Goal: Information Seeking & Learning: Check status

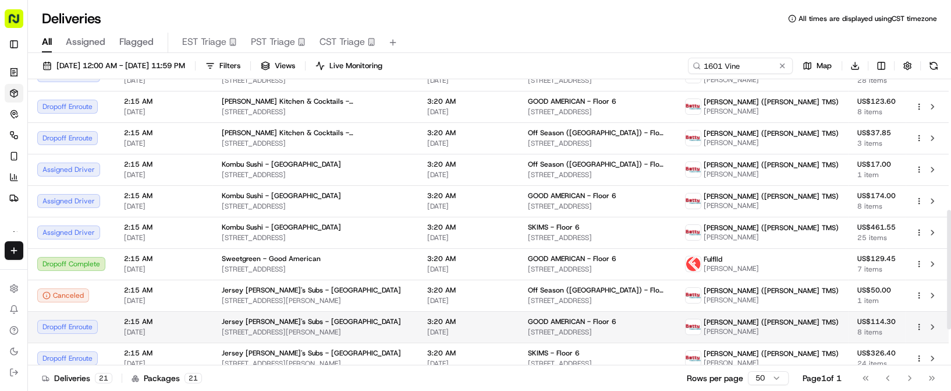
scroll to position [323, 0]
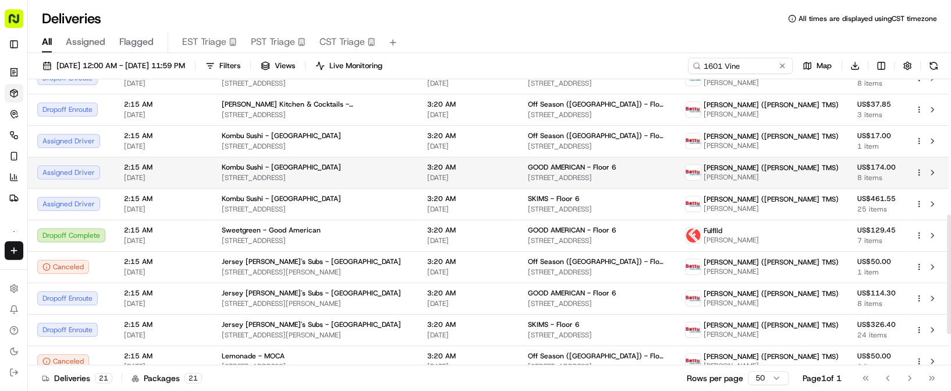
click at [268, 173] on span "3719 W Sunset Blvd, Los Angeles, CA 90026, USA" at bounding box center [315, 177] width 187 height 9
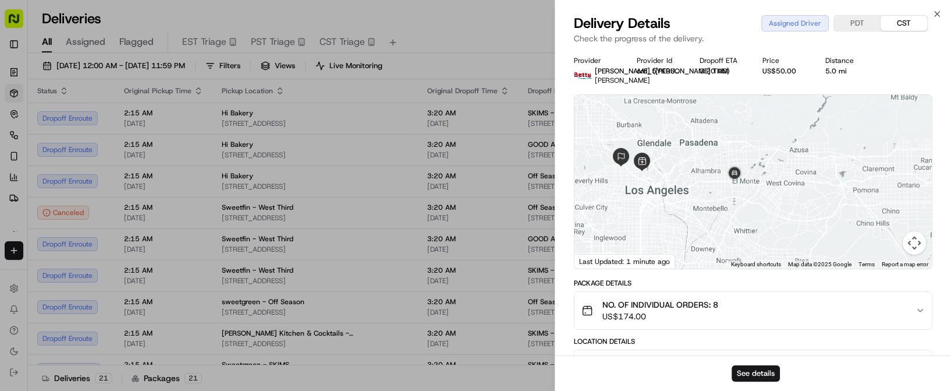
drag, startPoint x: 793, startPoint y: 187, endPoint x: 619, endPoint y: 174, distance: 173.9
click at [619, 174] on div at bounding box center [752, 181] width 357 height 173
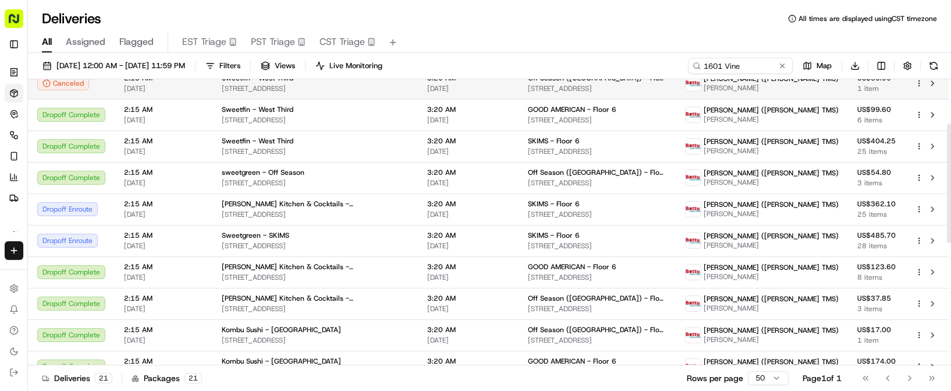
scroll to position [65, 0]
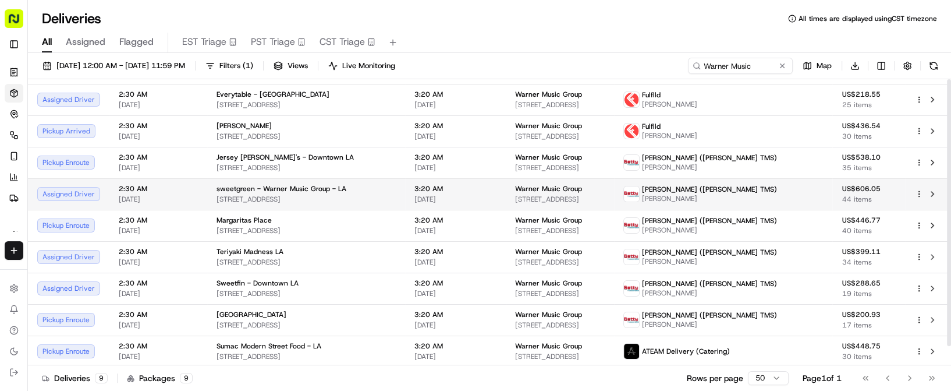
scroll to position [20, 0]
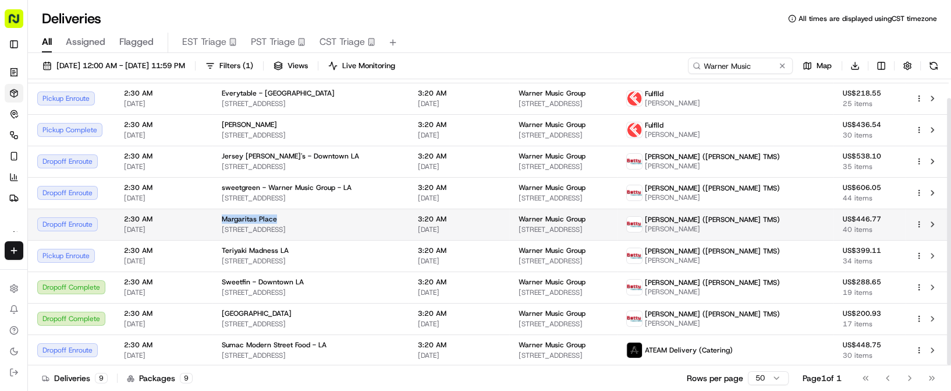
drag, startPoint x: 220, startPoint y: 213, endPoint x: 279, endPoint y: 214, distance: 58.8
click at [279, 214] on div "Margaritas Place" at bounding box center [311, 218] width 178 height 9
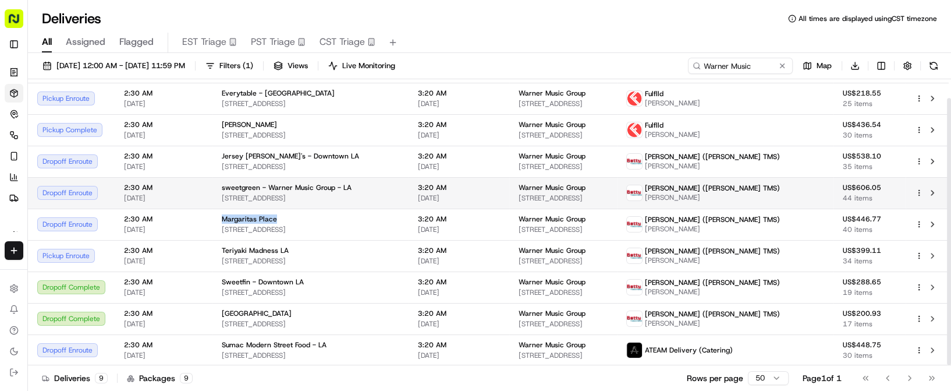
copy span "Margaritas Place"
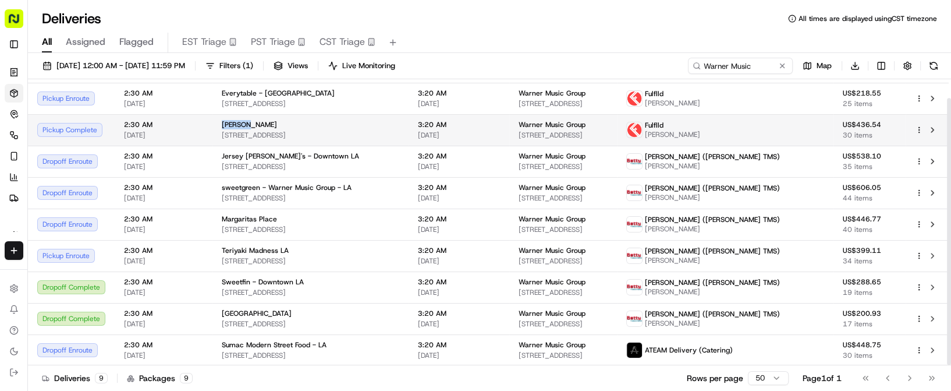
drag, startPoint x: 220, startPoint y: 123, endPoint x: 242, endPoint y: 124, distance: 21.5
click at [242, 124] on span "Hui Tou Xiang" at bounding box center [249, 124] width 55 height 9
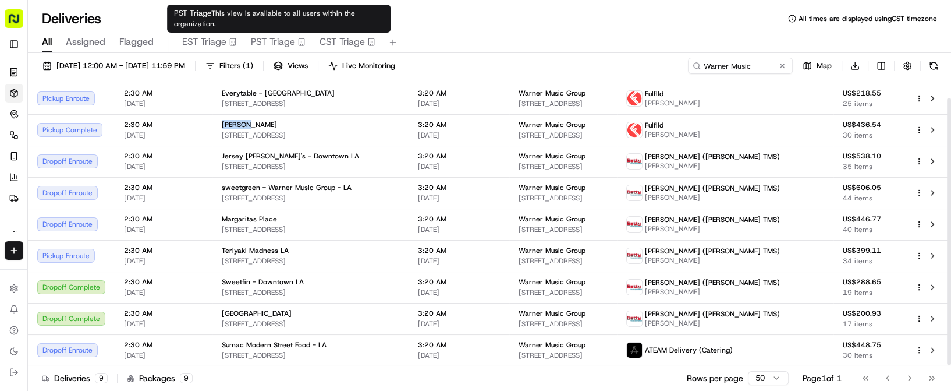
copy span "Hui Tou"
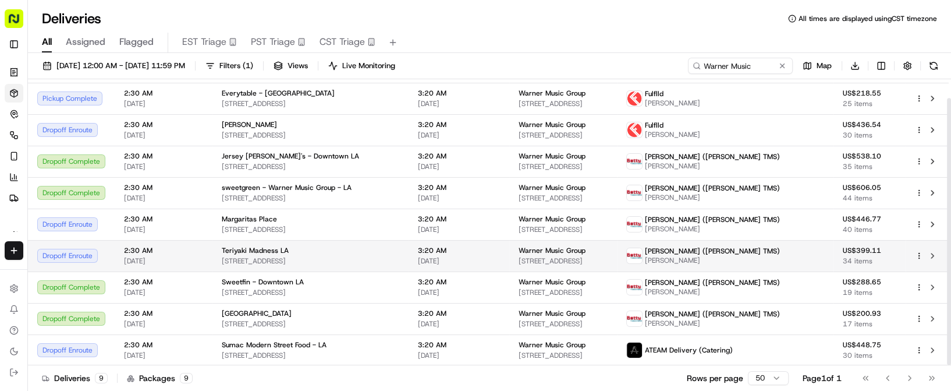
click at [208, 266] on td "2:30 AM 09/18/2025" at bounding box center [164, 255] width 98 height 31
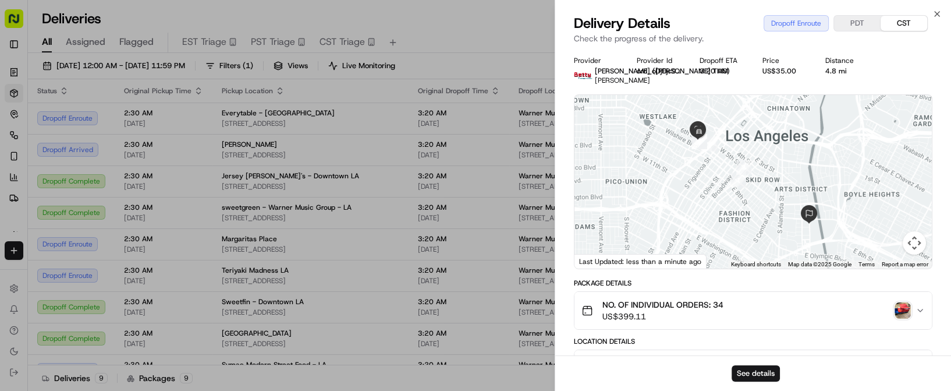
click at [907, 314] on img "button" at bounding box center [903, 310] width 16 height 16
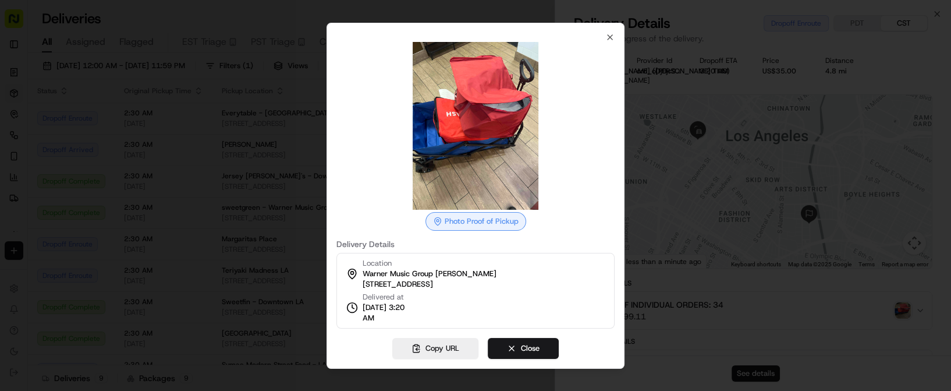
click at [261, 81] on div at bounding box center [475, 195] width 951 height 391
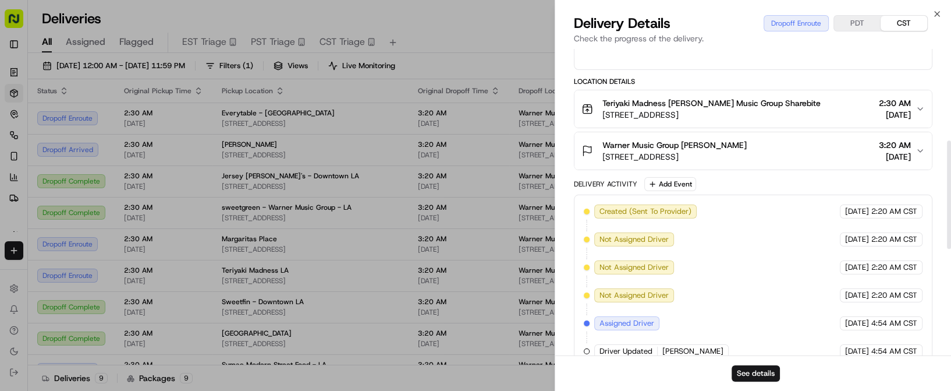
scroll to position [517, 0]
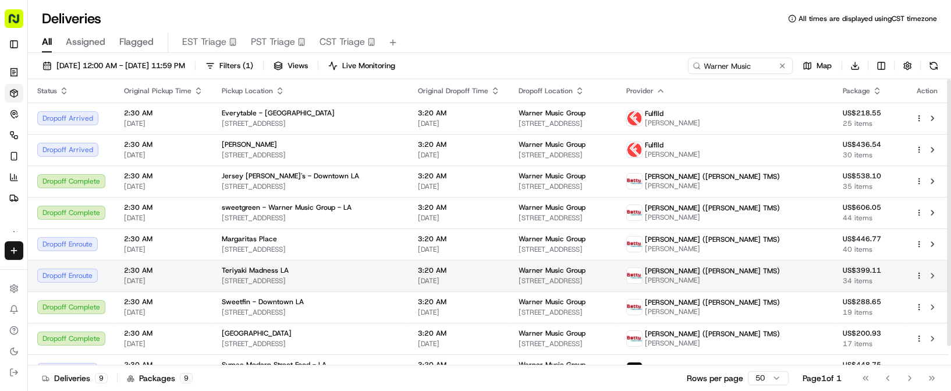
click at [290, 273] on div "Teriyaki Madness LA" at bounding box center [311, 269] width 178 height 9
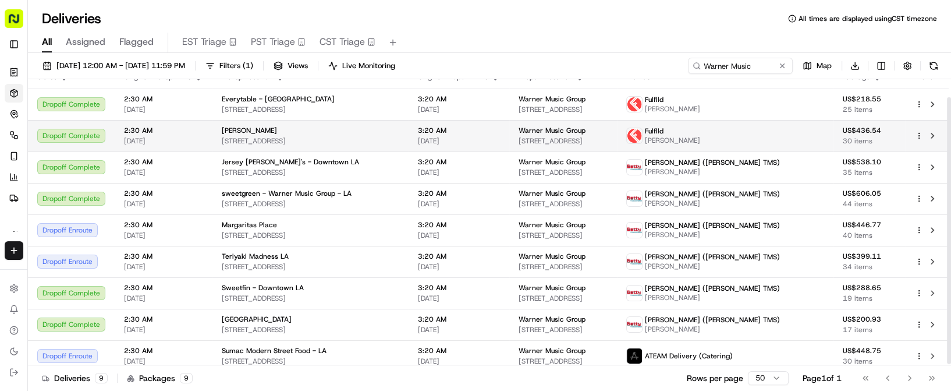
scroll to position [20, 0]
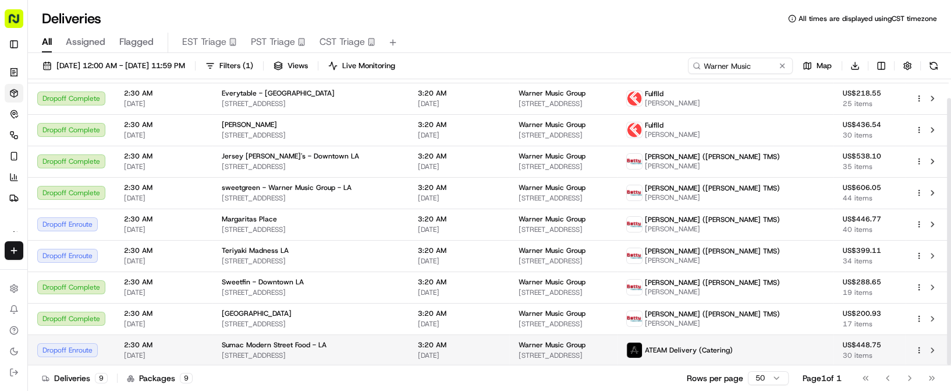
click at [196, 347] on span "2:30 AM" at bounding box center [163, 344] width 79 height 9
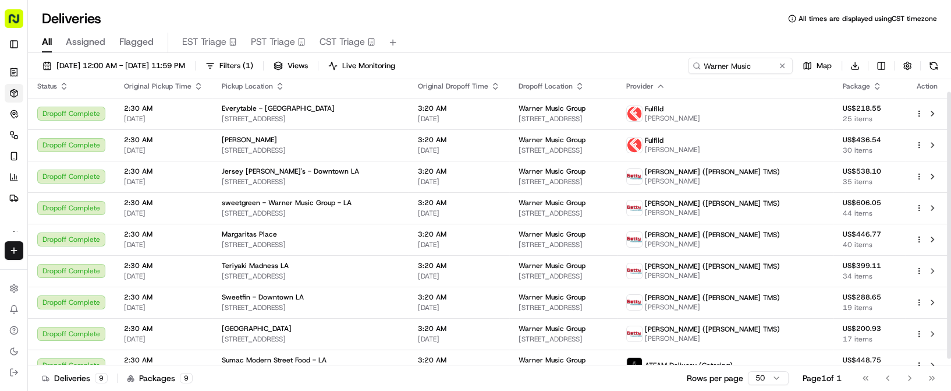
scroll to position [0, 0]
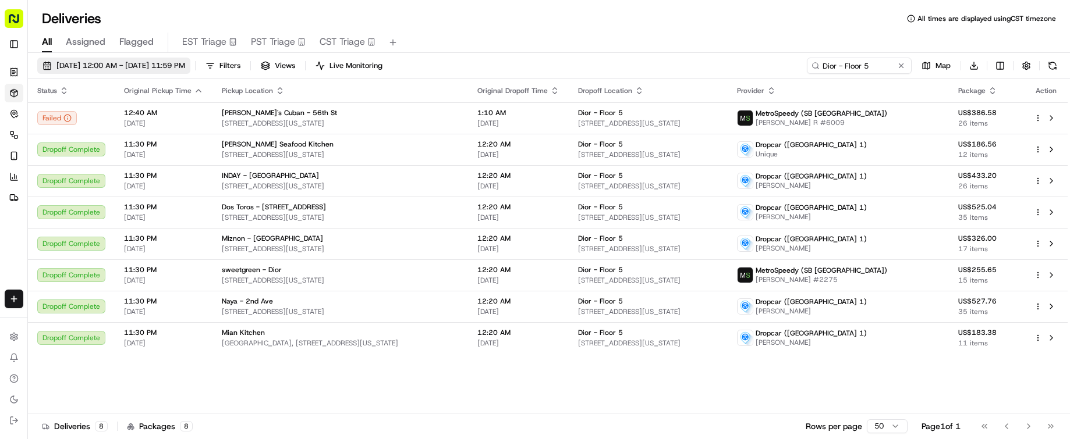
click at [123, 66] on span "09/17/2025 12:00 AM - 09/17/2025 11:59 PM" at bounding box center [120, 66] width 129 height 10
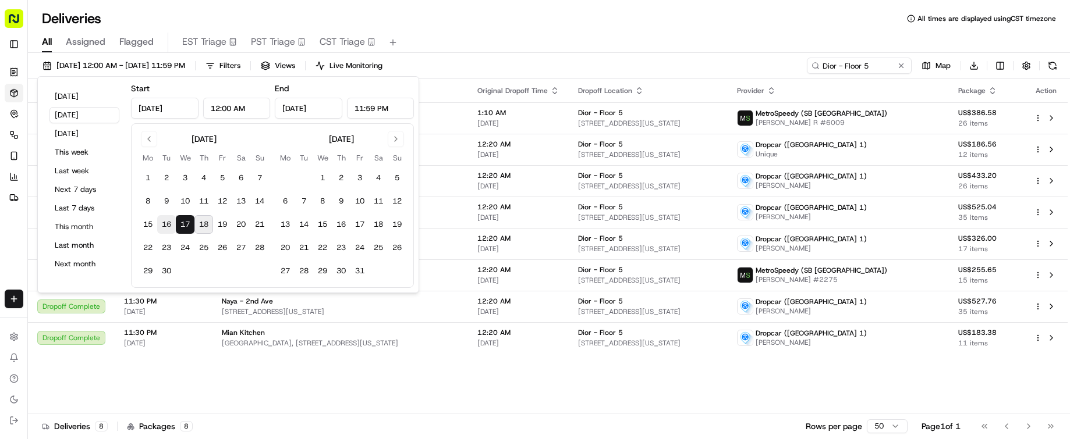
click at [168, 220] on button "16" at bounding box center [166, 224] width 19 height 19
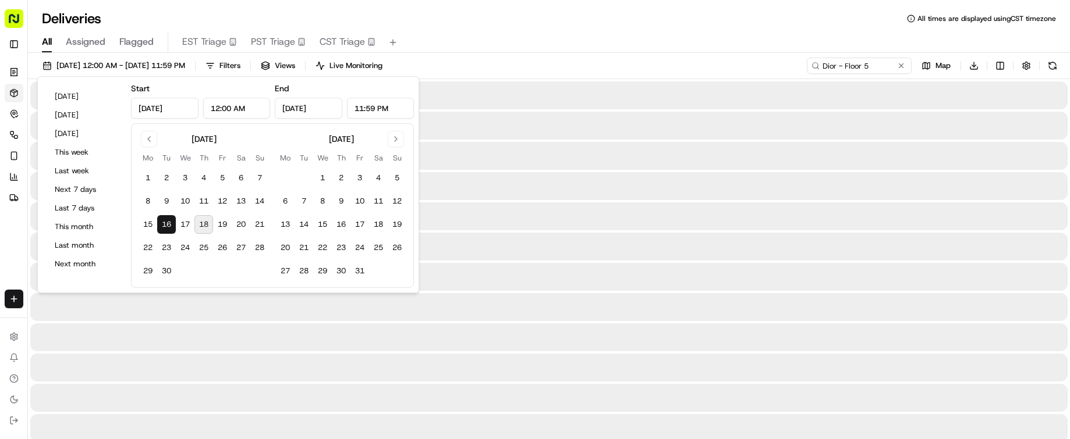
type input "Sep 16, 2025"
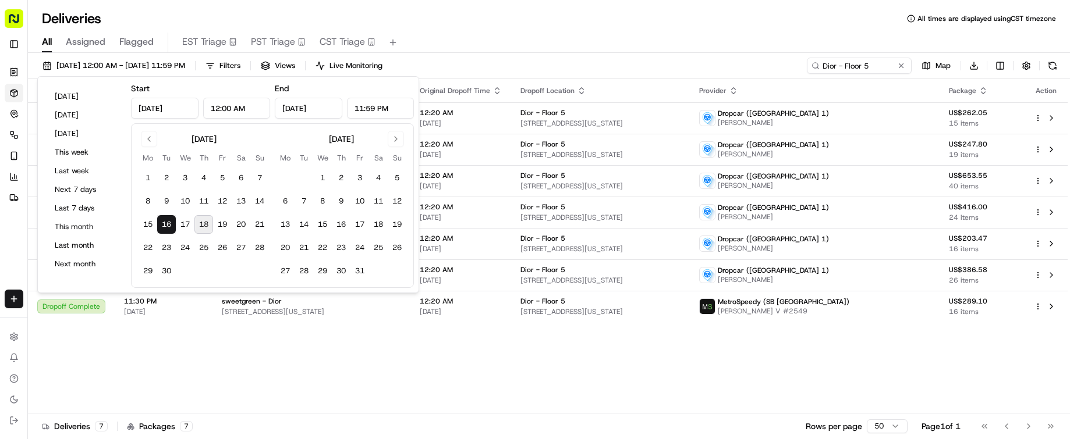
click at [622, 30] on div "All Assigned Flagged EST Triage PST Triage CST Triage" at bounding box center [549, 40] width 1042 height 25
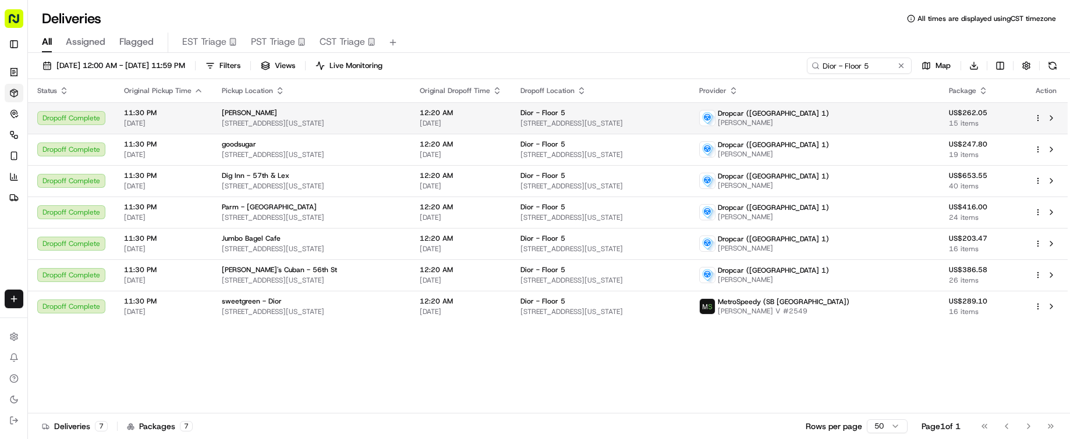
click at [492, 115] on span "12:20 AM" at bounding box center [461, 112] width 82 height 9
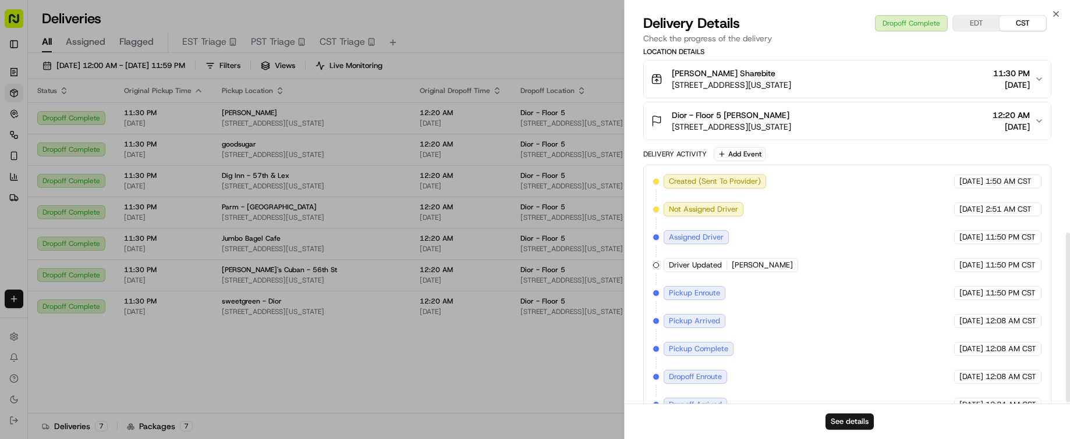
scroll to position [386, 0]
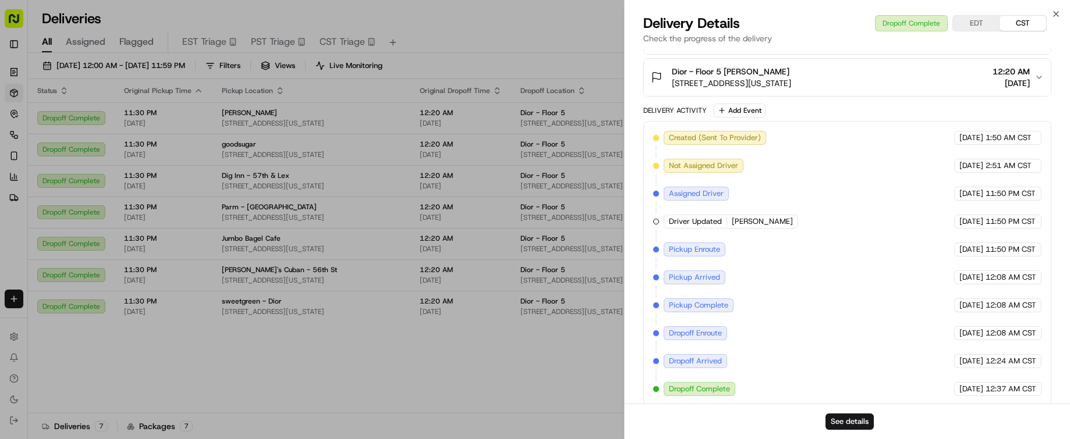
drag, startPoint x: 475, startPoint y: 425, endPoint x: 443, endPoint y: 341, distance: 89.7
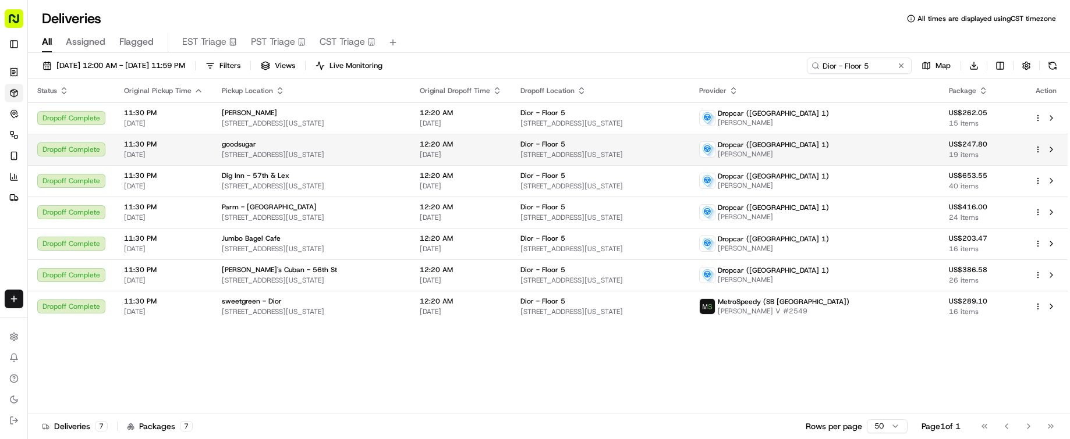
click at [466, 153] on span "09/17/2025" at bounding box center [461, 154] width 82 height 9
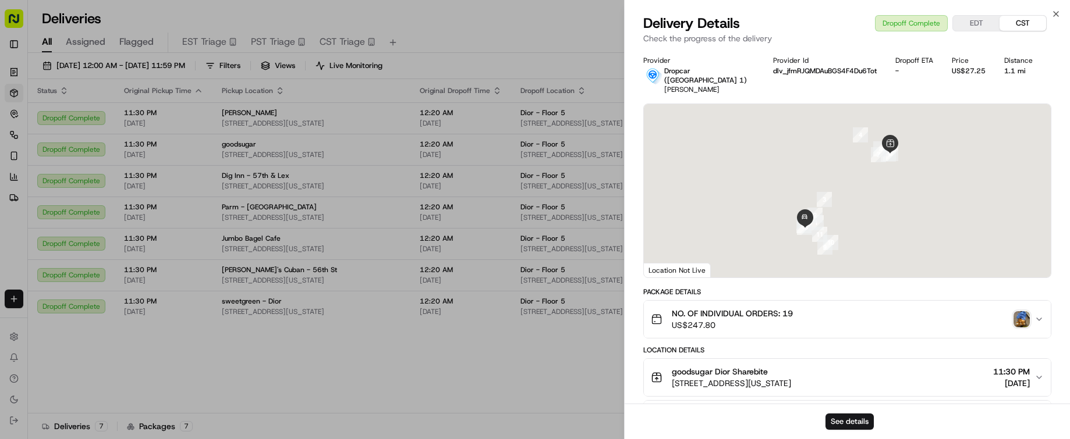
scroll to position [342, 0]
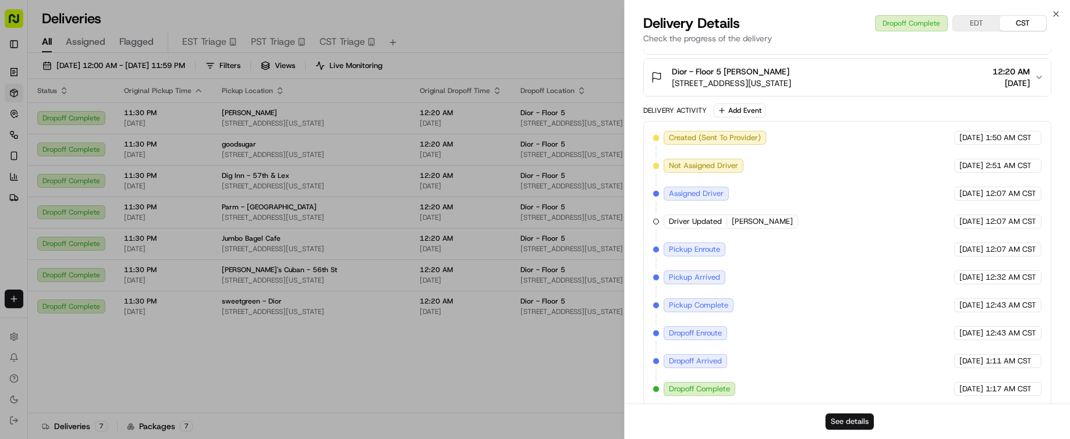
click at [842, 417] on button "See details" at bounding box center [849, 422] width 48 height 16
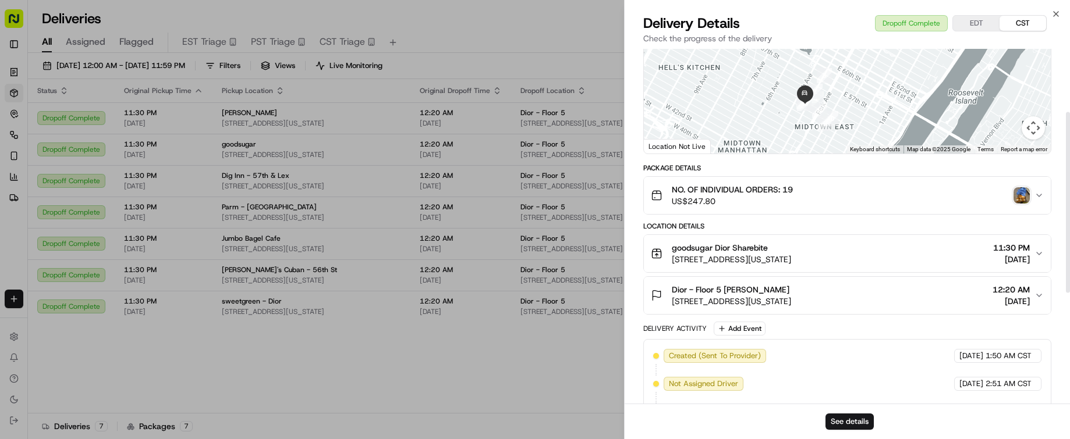
scroll to position [0, 0]
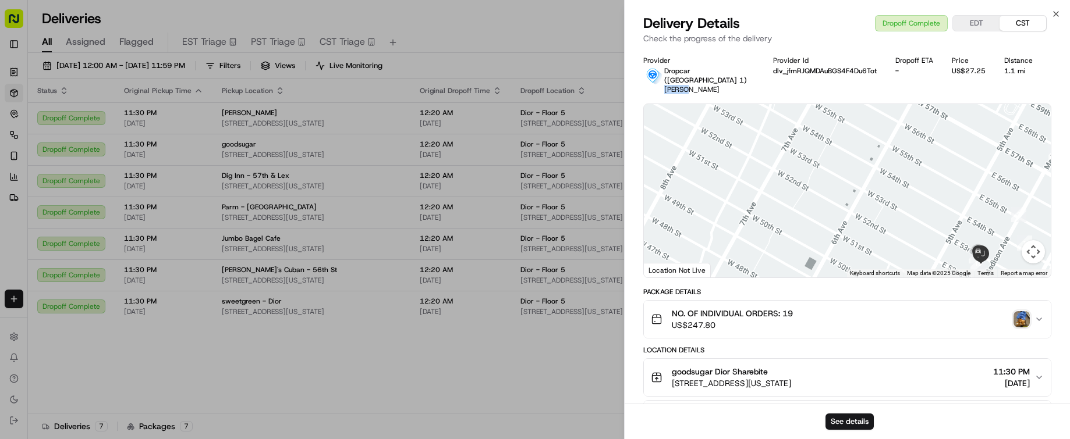
drag, startPoint x: 691, startPoint y: 81, endPoint x: 663, endPoint y: 82, distance: 27.4
click at [663, 82] on div "Dropcar (NYC 1) Joseph" at bounding box center [698, 80] width 111 height 28
copy span "Joseph"
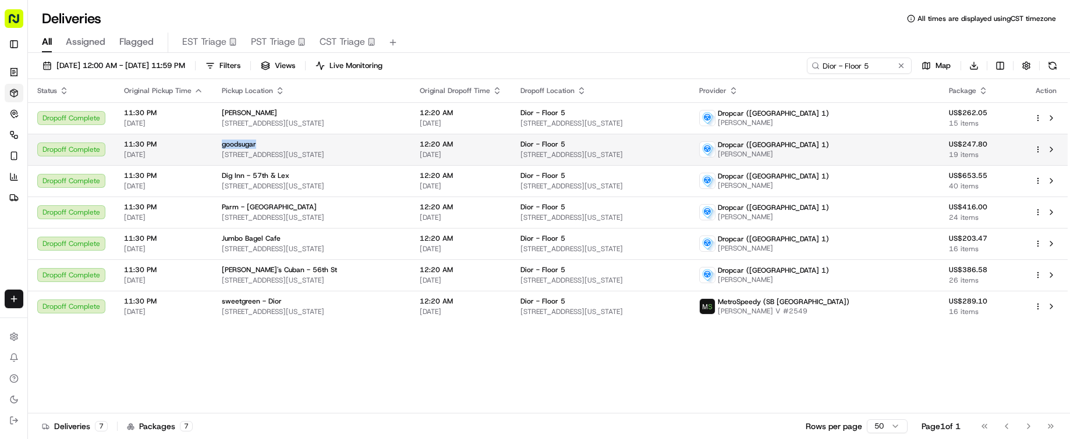
drag, startPoint x: 262, startPoint y: 140, endPoint x: 216, endPoint y: 147, distance: 46.5
click at [216, 147] on td "goodsugar 1186 3rd Ave, New York, NY 10021, USA" at bounding box center [311, 149] width 198 height 31
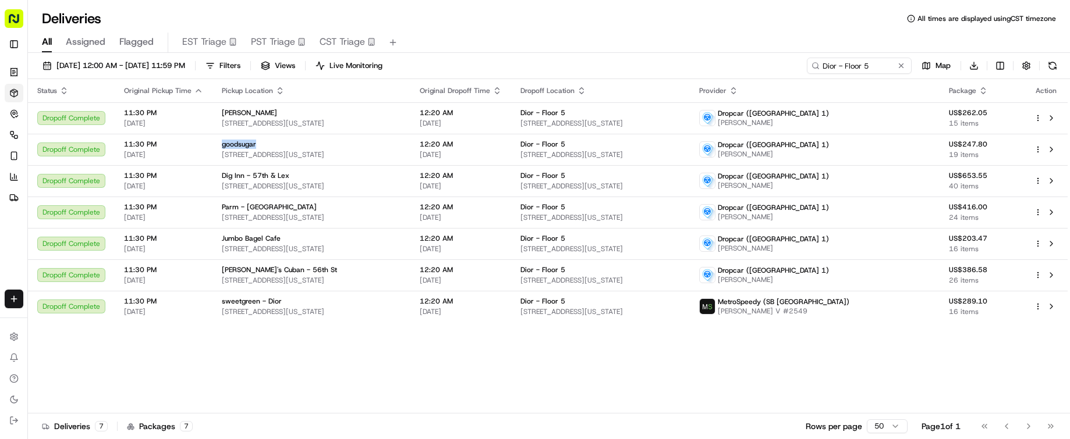
copy span "goodsugar"
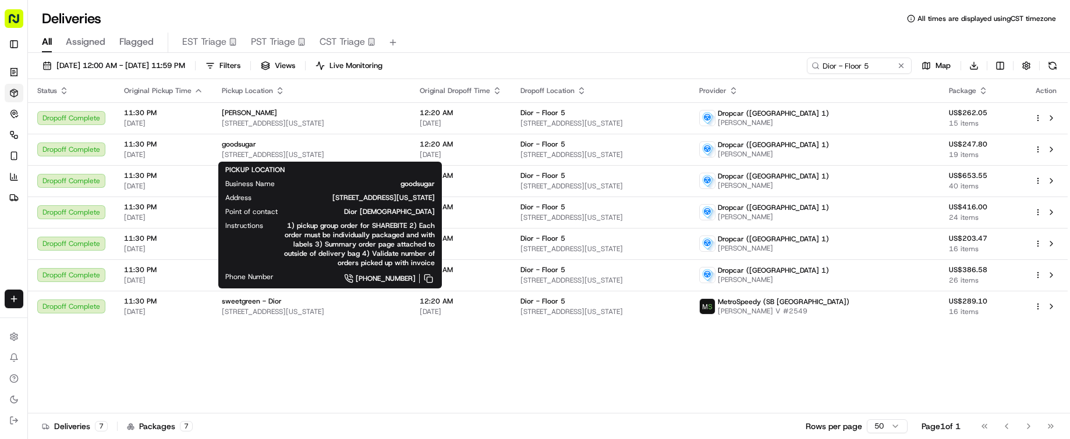
click at [327, 400] on div "Status Original Pickup Time Pickup Location Original Dropoff Time Dropoff Locat…" at bounding box center [547, 246] width 1039 height 335
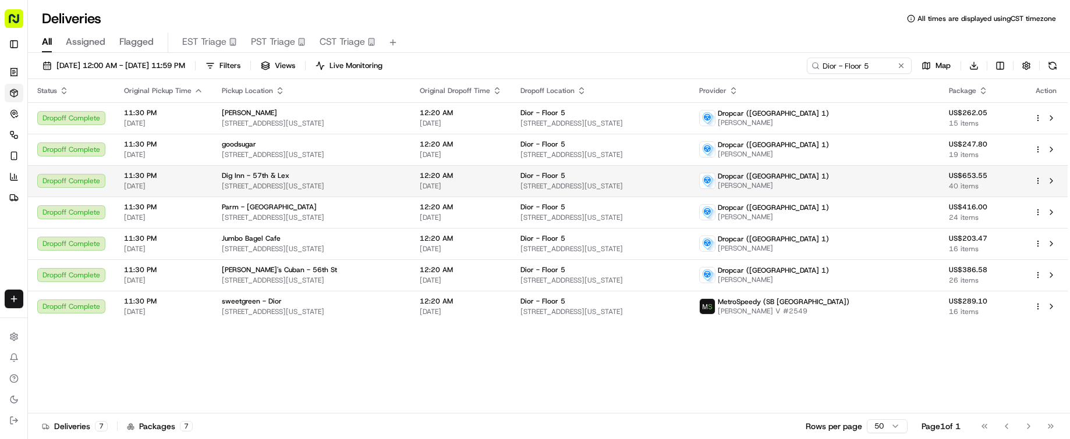
click at [364, 186] on span "709 Lexington Ave, New York, NY 10022, USA" at bounding box center [311, 186] width 179 height 9
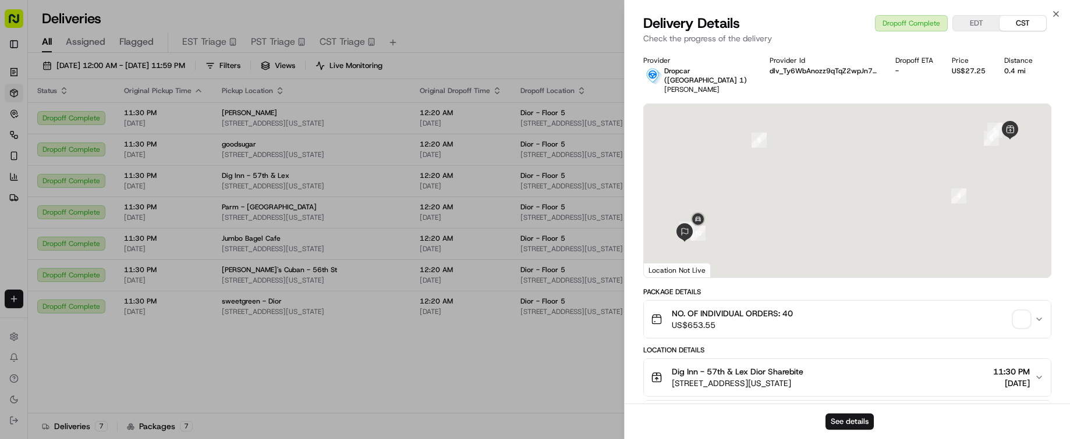
scroll to position [342, 0]
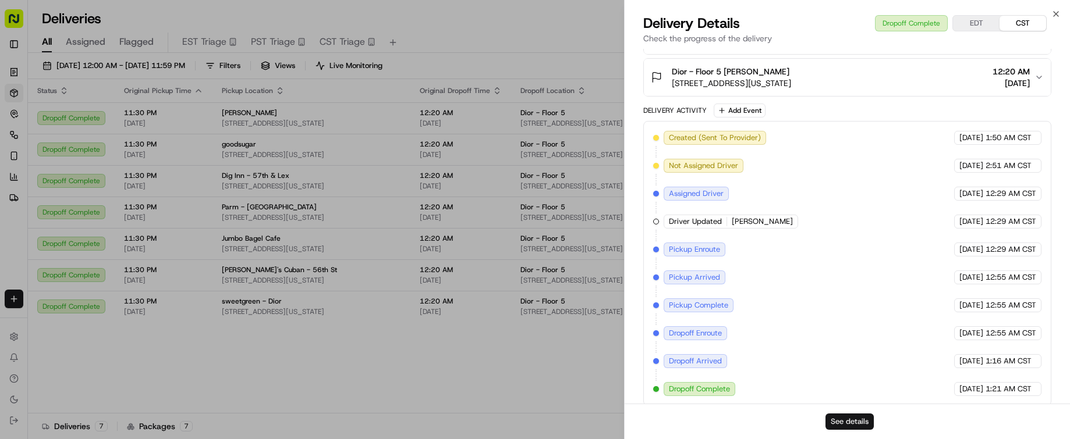
click at [843, 428] on button "See details" at bounding box center [849, 422] width 48 height 16
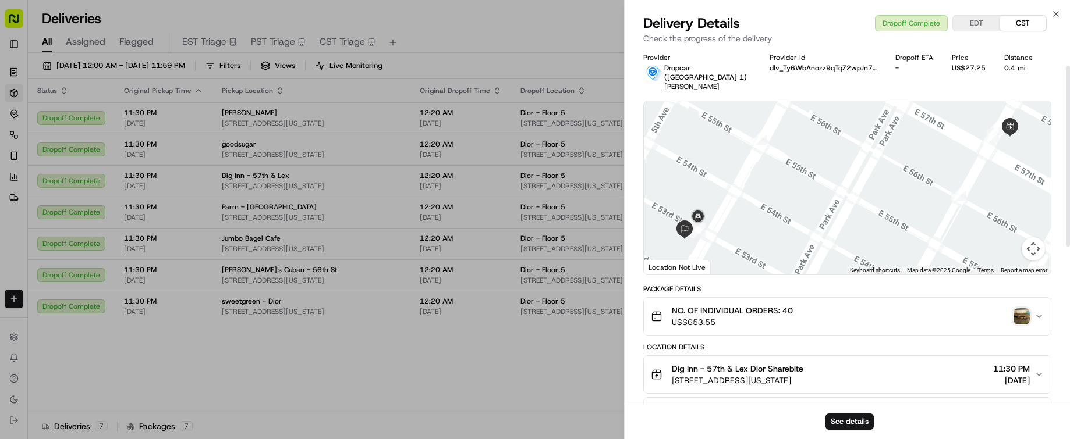
scroll to position [0, 0]
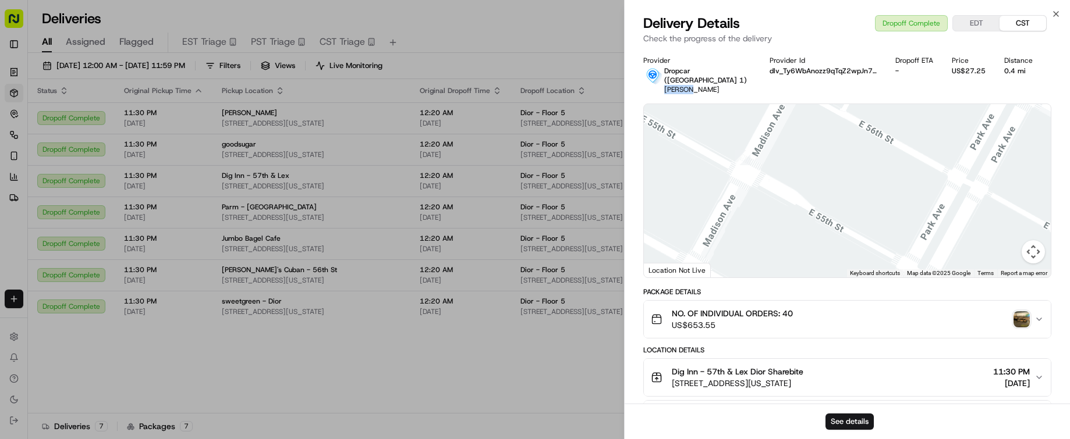
drag, startPoint x: 709, startPoint y: 85, endPoint x: 665, endPoint y: 80, distance: 44.0
click at [665, 80] on div "Provider Dropcar (NYC 1) Zachary Provider Id dlv_Ty6WbAnozz9qTqZ2wpJn7w Dropoff…" at bounding box center [847, 402] width 408 height 693
copy span "Zachary"
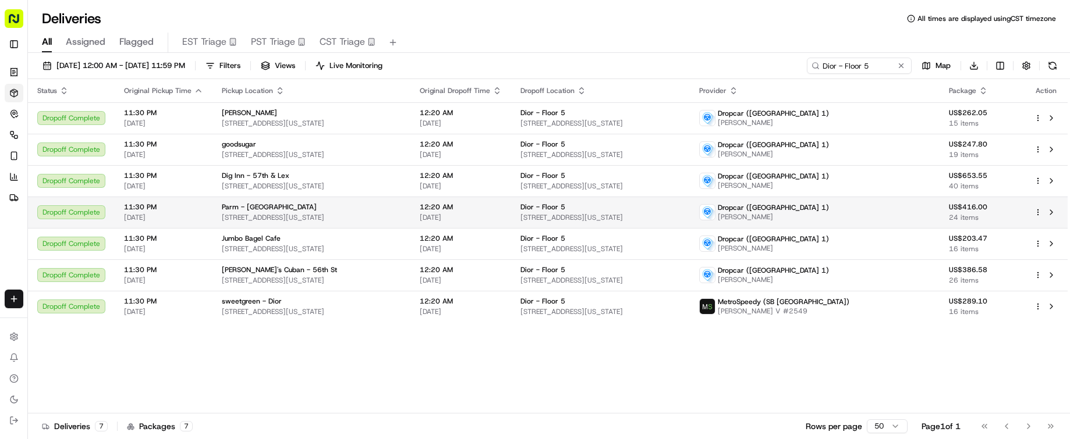
click at [316, 212] on div "Parm - Upper West Side 235 Columbus Ave, New York, NY 10023, USA" at bounding box center [311, 213] width 179 height 20
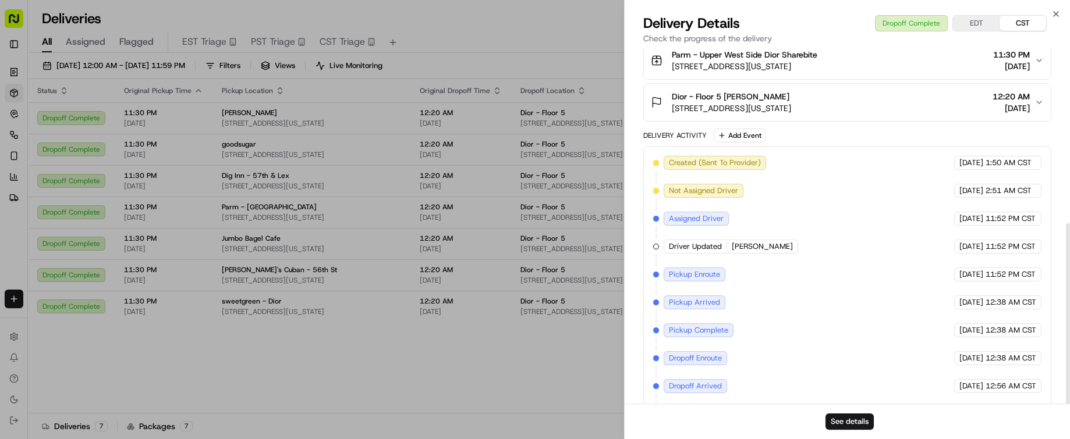
scroll to position [342, 0]
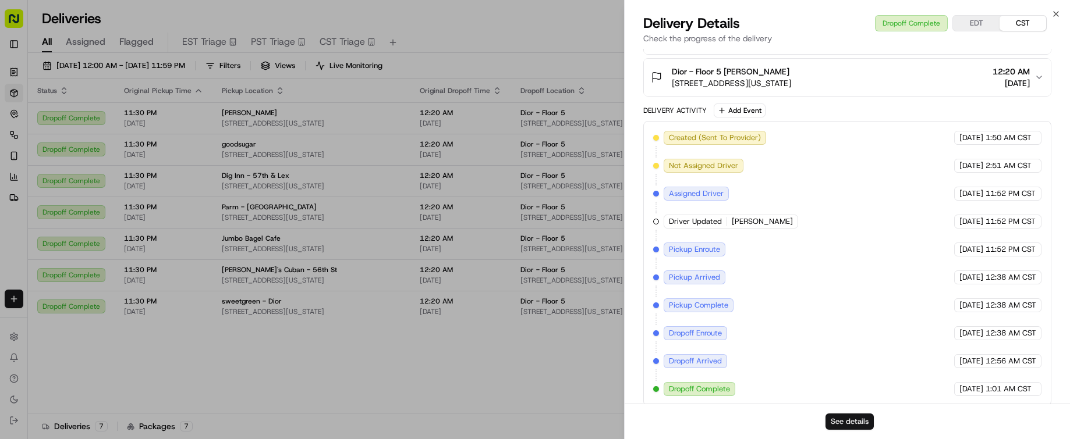
click at [837, 423] on button "See details" at bounding box center [849, 422] width 48 height 16
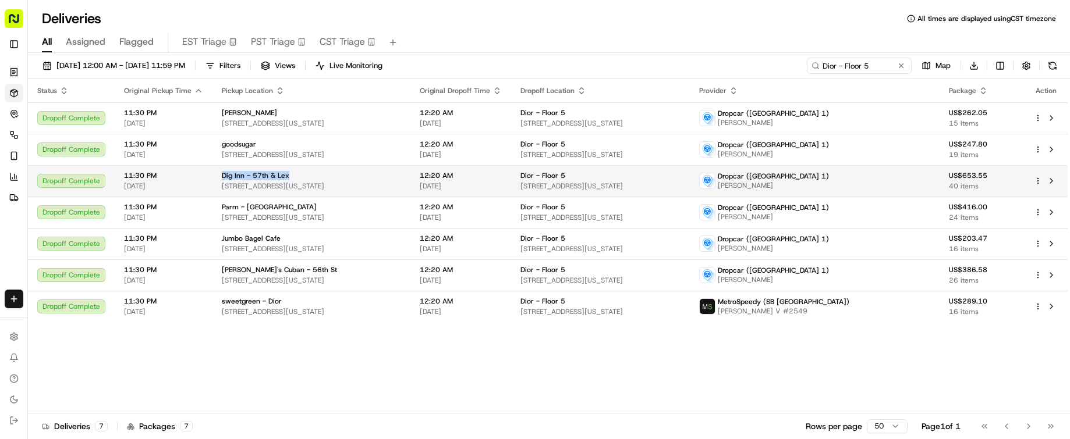
drag, startPoint x: 288, startPoint y: 173, endPoint x: 215, endPoint y: 172, distance: 72.8
click at [215, 172] on td "Dig Inn - 57th & Lex 709 Lexington Ave, New York, NY 10022, USA" at bounding box center [311, 180] width 198 height 31
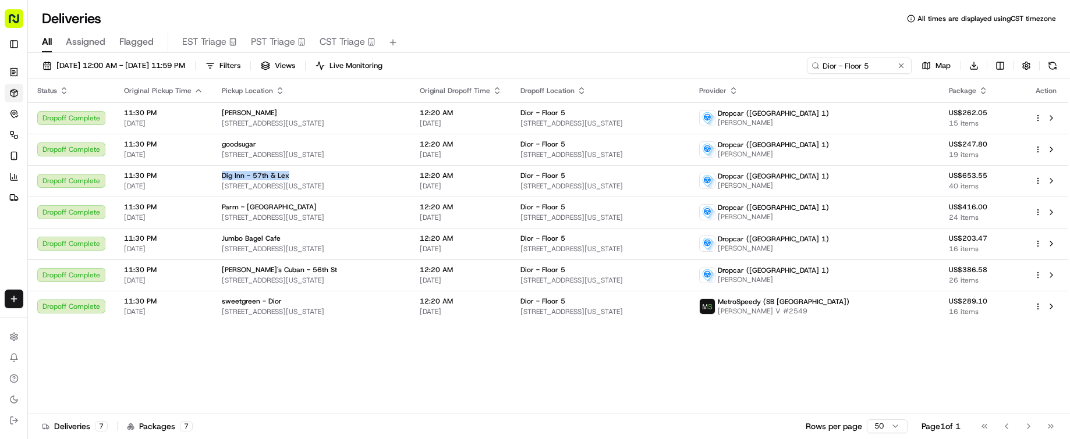
copy span "Dig Inn - 57th & Lex"
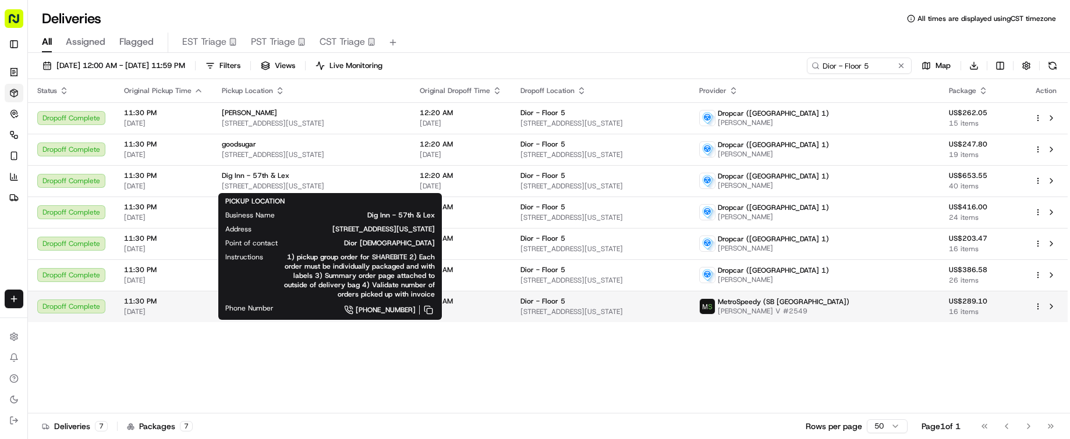
drag, startPoint x: 386, startPoint y: 414, endPoint x: 318, endPoint y: 303, distance: 130.2
click at [385, 411] on div "Status Original Pickup Time Pickup Location Original Dropoff Time Dropoff Locat…" at bounding box center [549, 260] width 1042 height 363
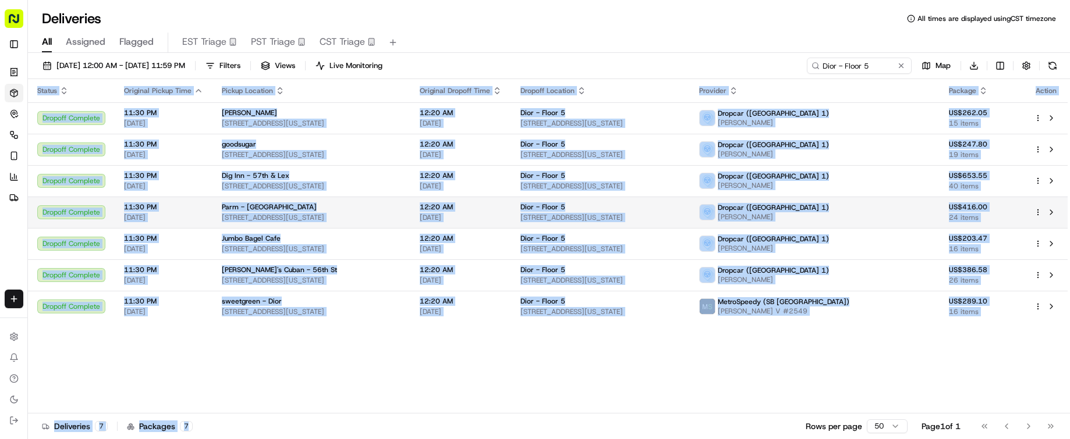
click at [309, 201] on td "Parm - Upper West Side 235 Columbus Ave, New York, NY 10023, USA" at bounding box center [311, 212] width 198 height 31
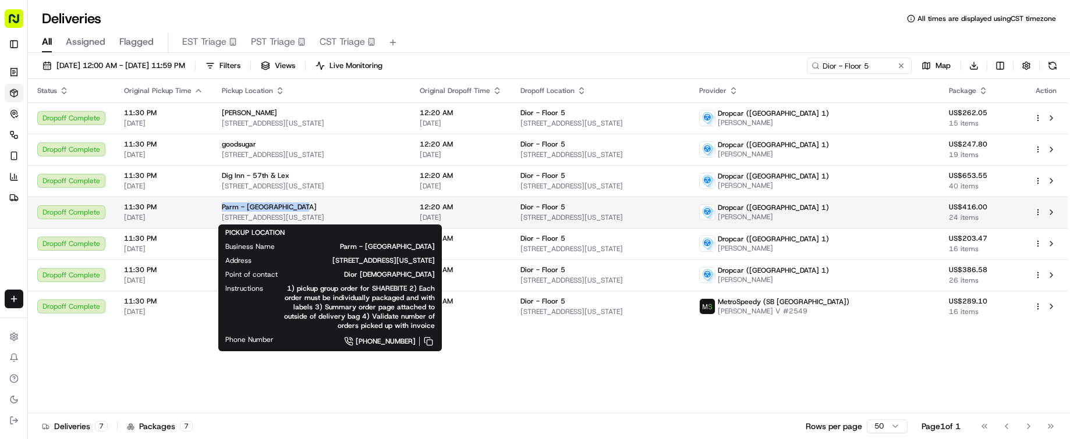
drag, startPoint x: 300, startPoint y: 204, endPoint x: 212, endPoint y: 204, distance: 87.3
click at [212, 204] on td "Parm - Upper West Side 235 Columbus Ave, New York, NY 10023, USA" at bounding box center [311, 212] width 198 height 31
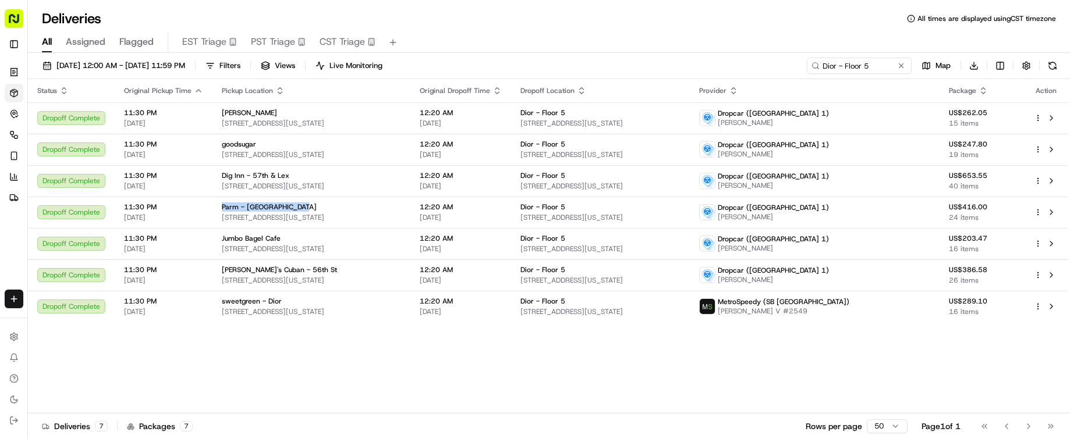
copy span "Parm - Upper West Side"
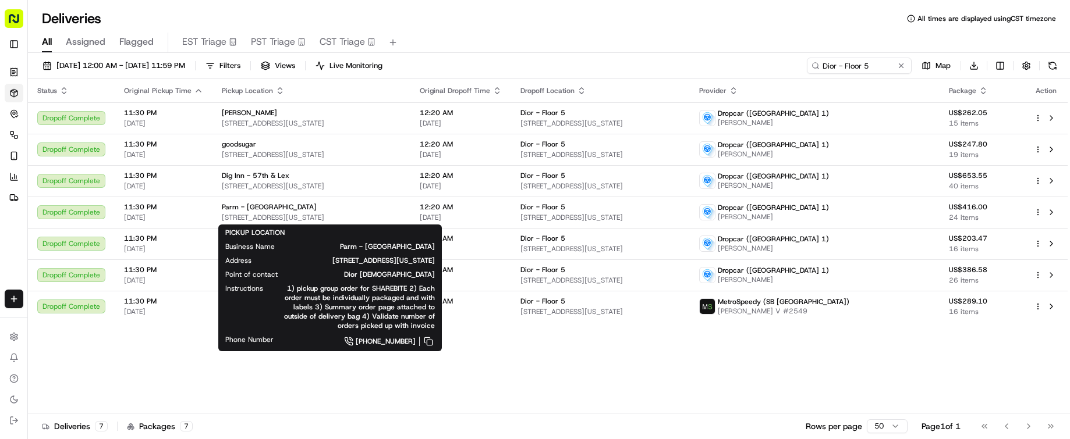
click at [597, 380] on div "Status Original Pickup Time Pickup Location Original Dropoff Time Dropoff Locat…" at bounding box center [547, 246] width 1039 height 335
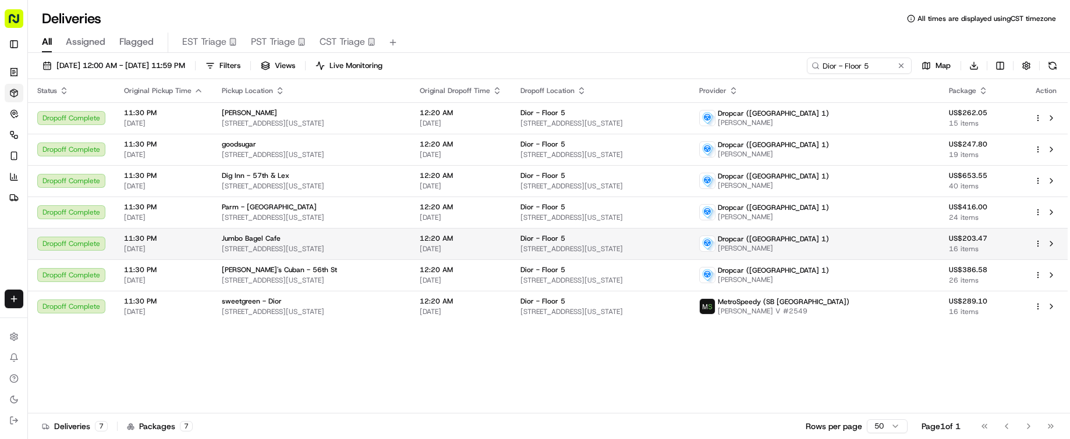
click at [410, 240] on td "Jumbo Bagel Cafe 696 3rd Ave, New York, NY 10017, USA" at bounding box center [311, 243] width 198 height 31
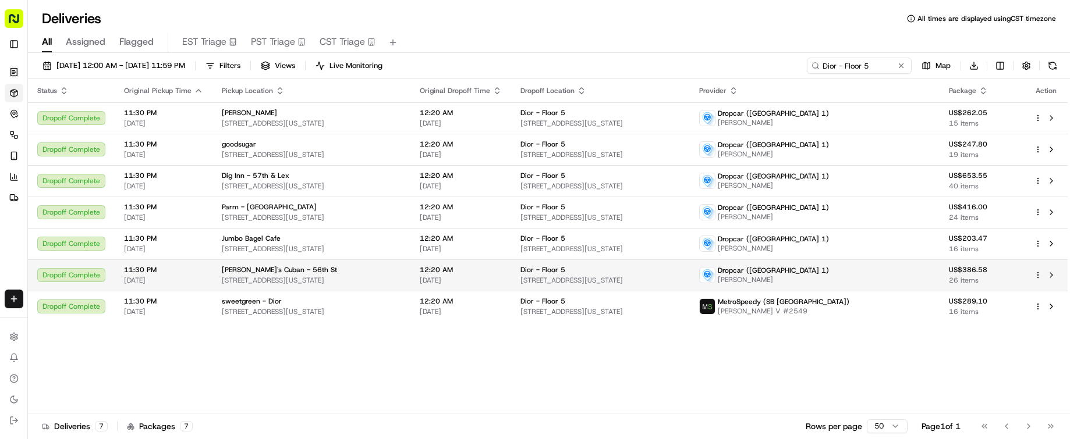
click at [460, 265] on span "12:20 AM" at bounding box center [461, 269] width 82 height 9
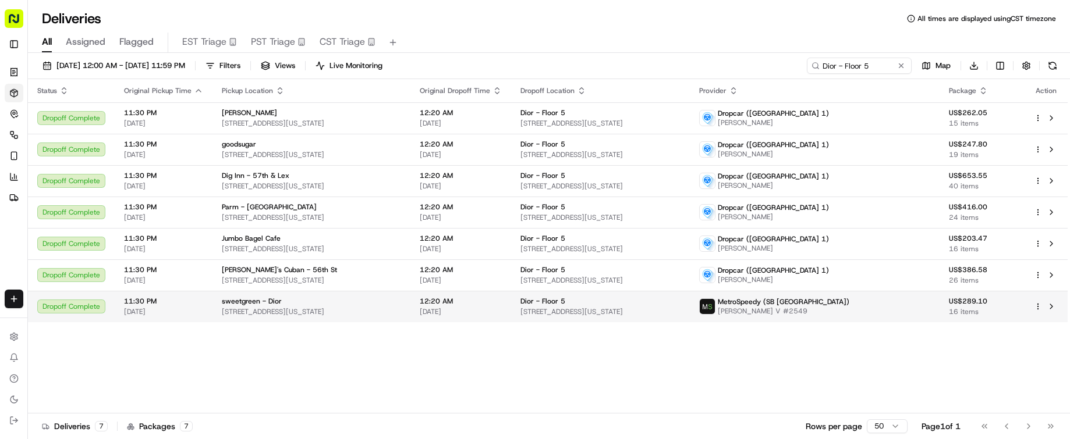
click at [511, 291] on td "12:20 AM 09/17/2025" at bounding box center [460, 306] width 101 height 31
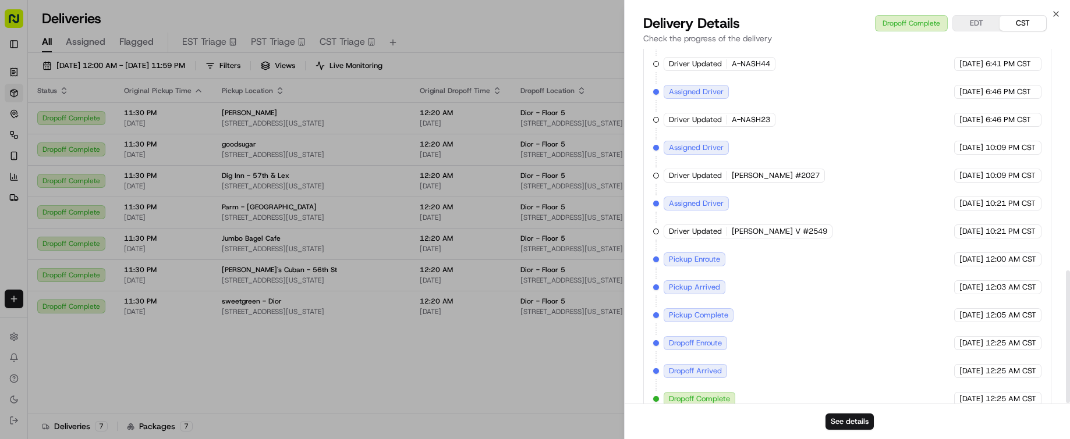
scroll to position [594, 0]
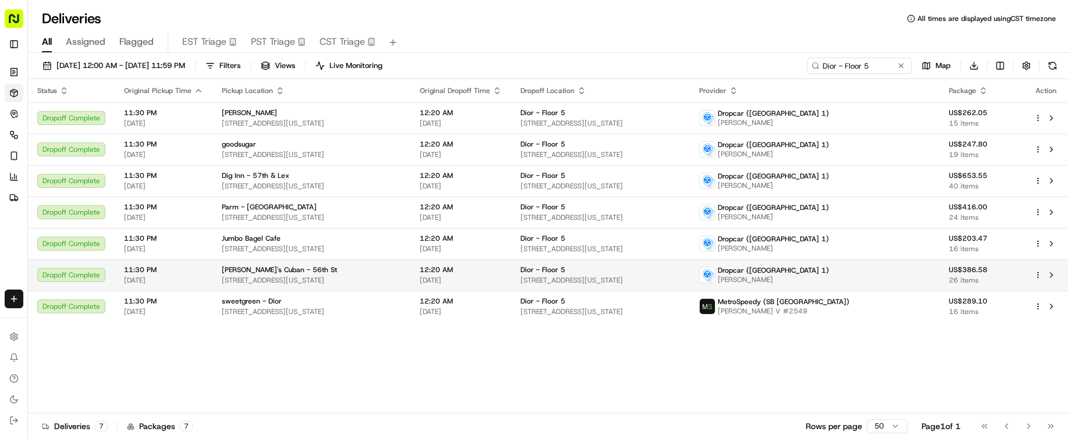
click at [410, 281] on td "Tina's Cuban - 56th St 23 W 56th St, New York, NY 10019, USA" at bounding box center [311, 275] width 198 height 31
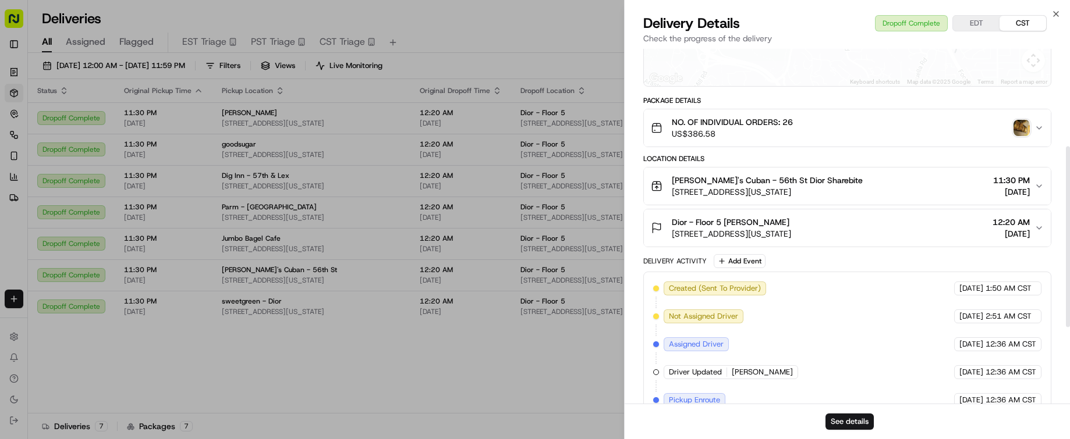
scroll to position [218, 0]
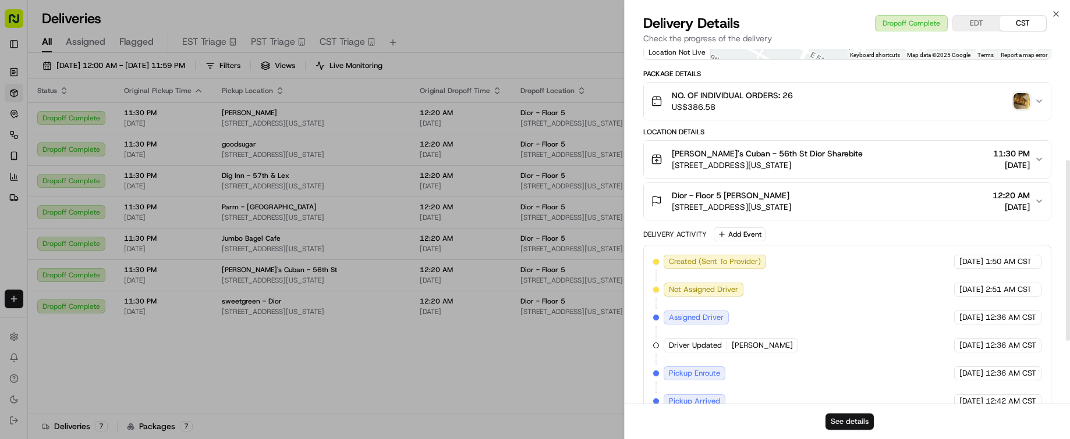
click at [843, 420] on button "See details" at bounding box center [849, 422] width 48 height 16
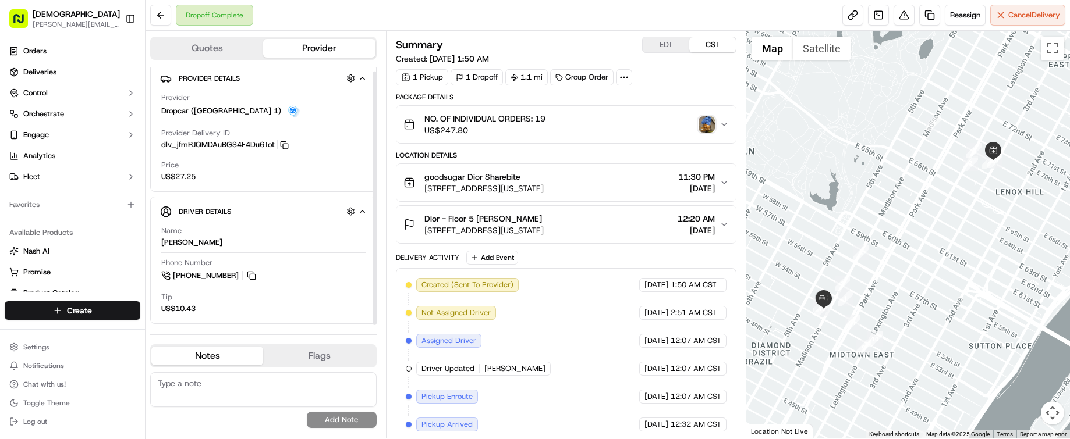
scroll to position [5, 0]
